Goal: Use online tool/utility: Utilize a website feature to perform a specific function

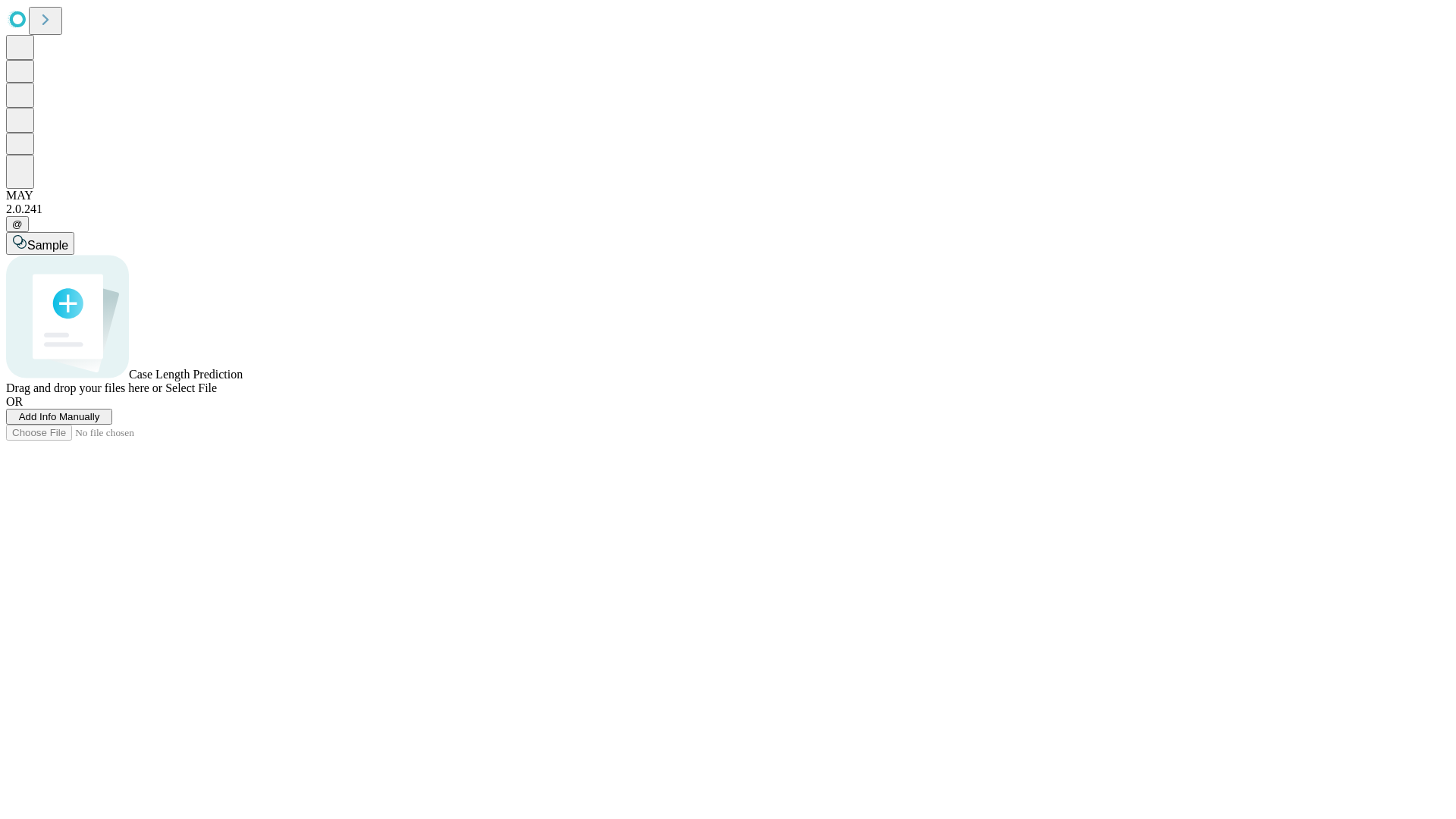
click at [217, 394] on span "Select File" at bounding box center [191, 387] width 52 height 13
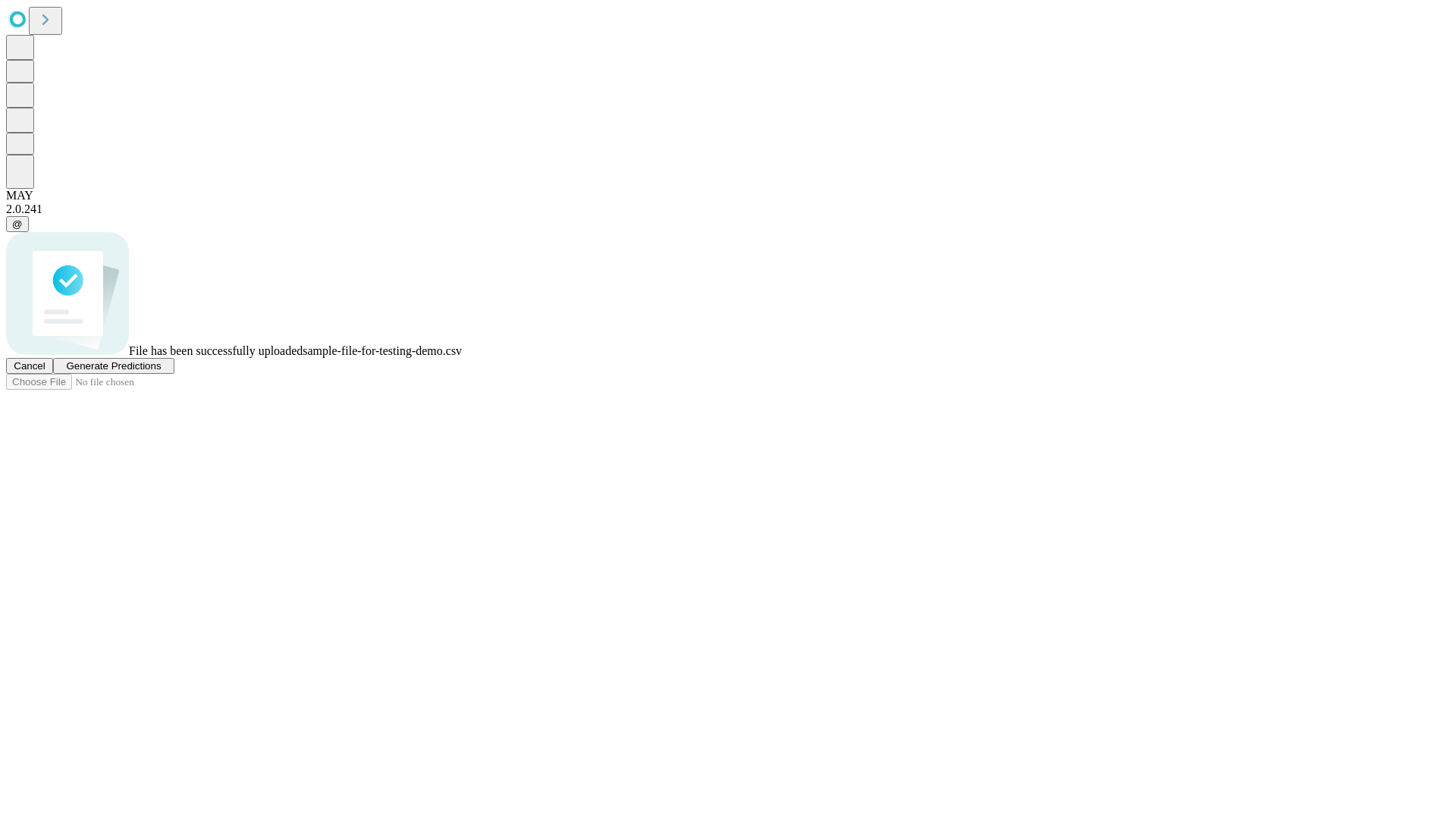
click at [160, 372] on span "Generate Predictions" at bounding box center [113, 366] width 95 height 12
